Goal: Task Accomplishment & Management: Manage account settings

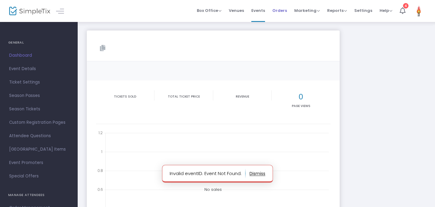
click at [277, 14] on span "Orders" at bounding box center [279, 11] width 15 height 16
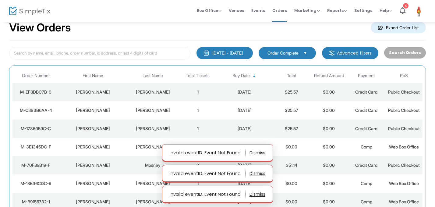
scroll to position [16, 0]
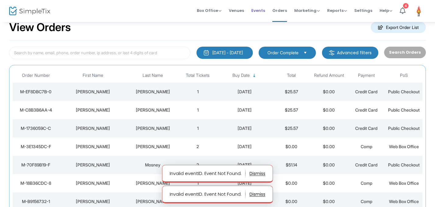
click at [262, 7] on span "Events" at bounding box center [258, 11] width 14 height 16
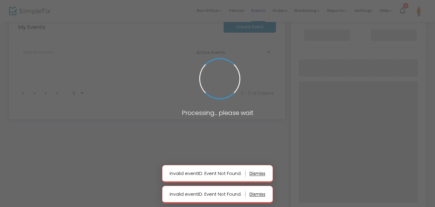
scroll to position [49, 0]
